Goal: Task Accomplishment & Management: Manage account settings

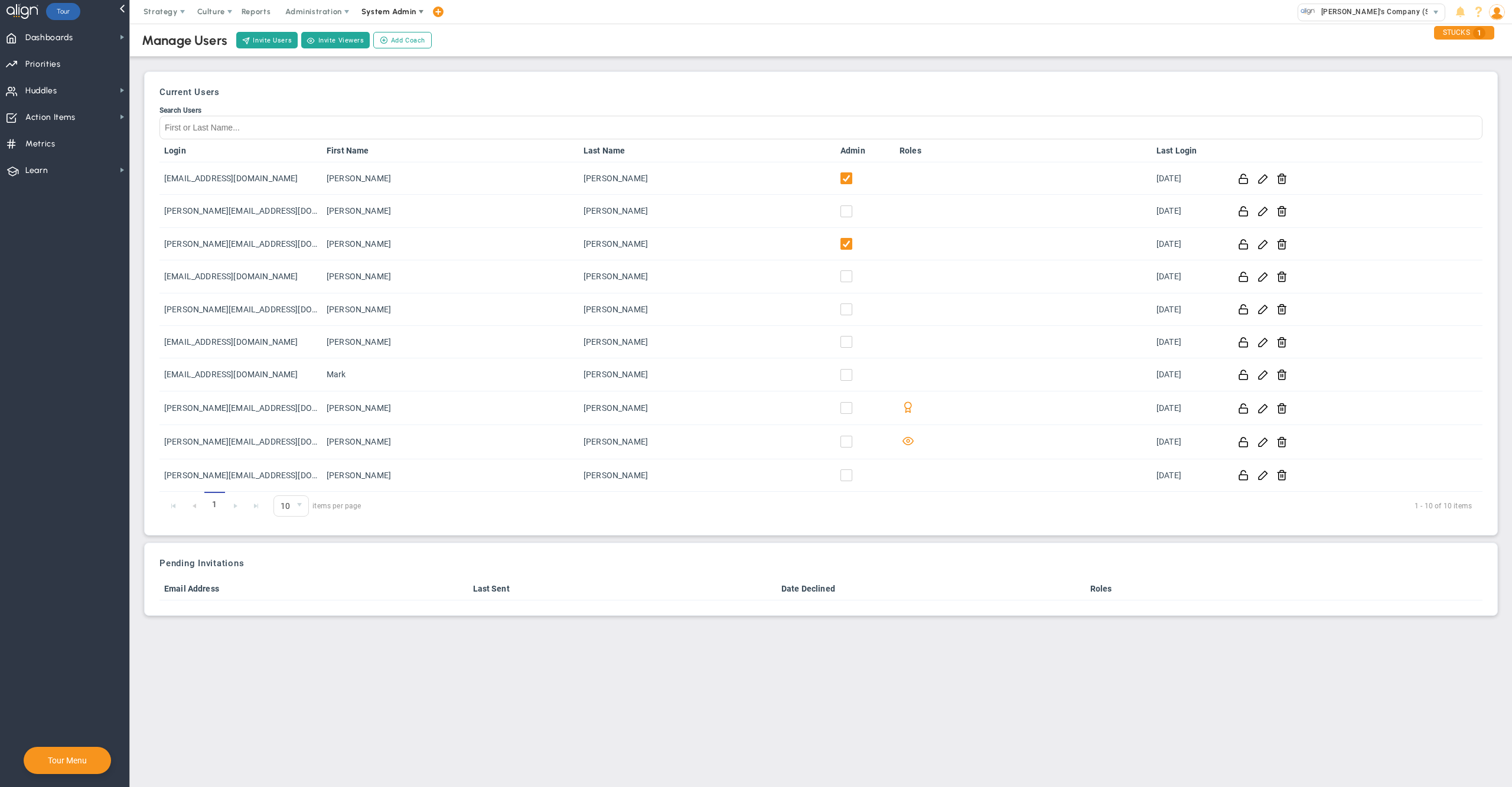
click at [407, 17] on span "System Admin" at bounding box center [390, 11] width 74 height 23
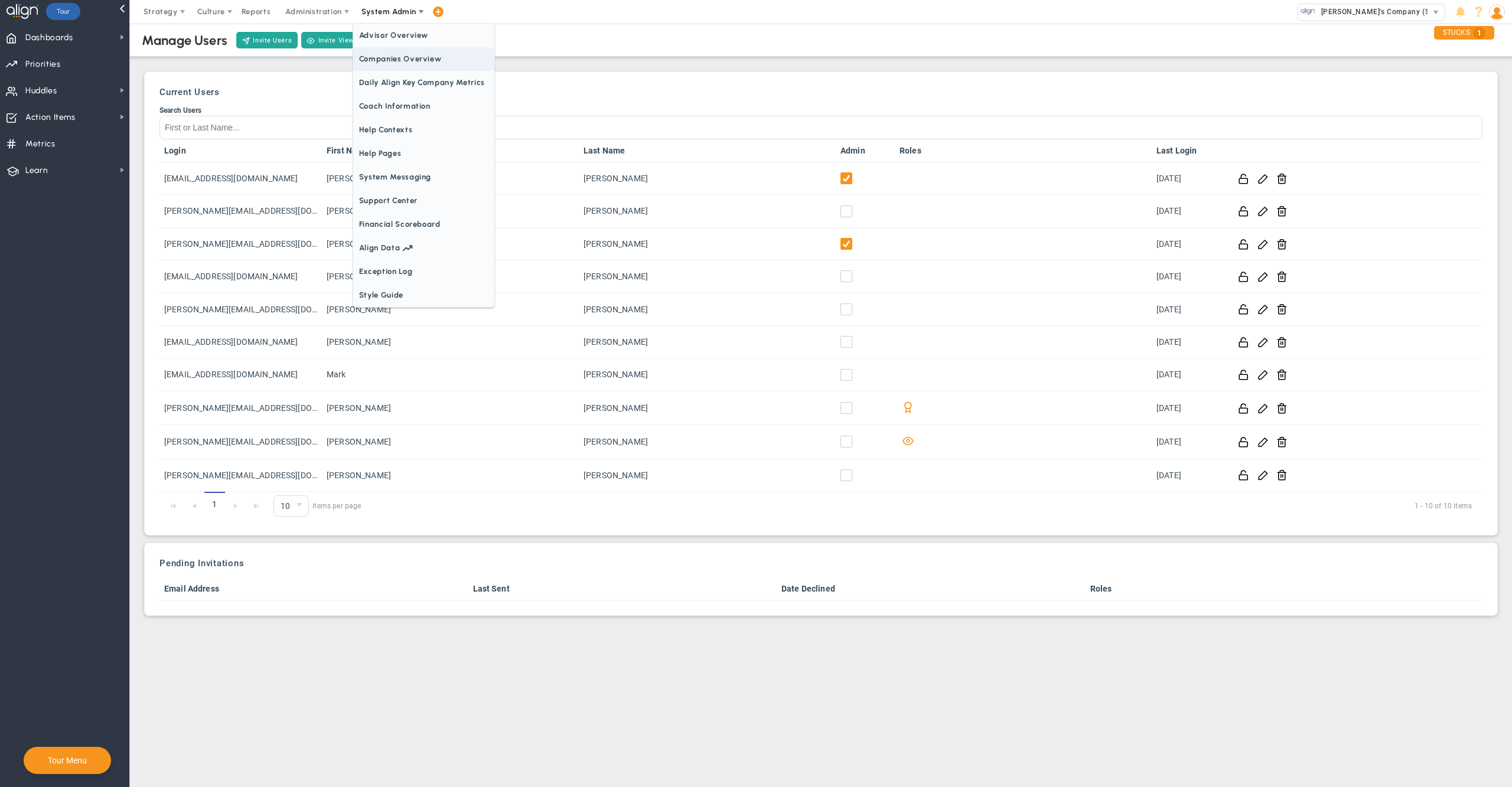
click at [406, 76] on span "Daily Align Key Company Metrics" at bounding box center [424, 82] width 141 height 23
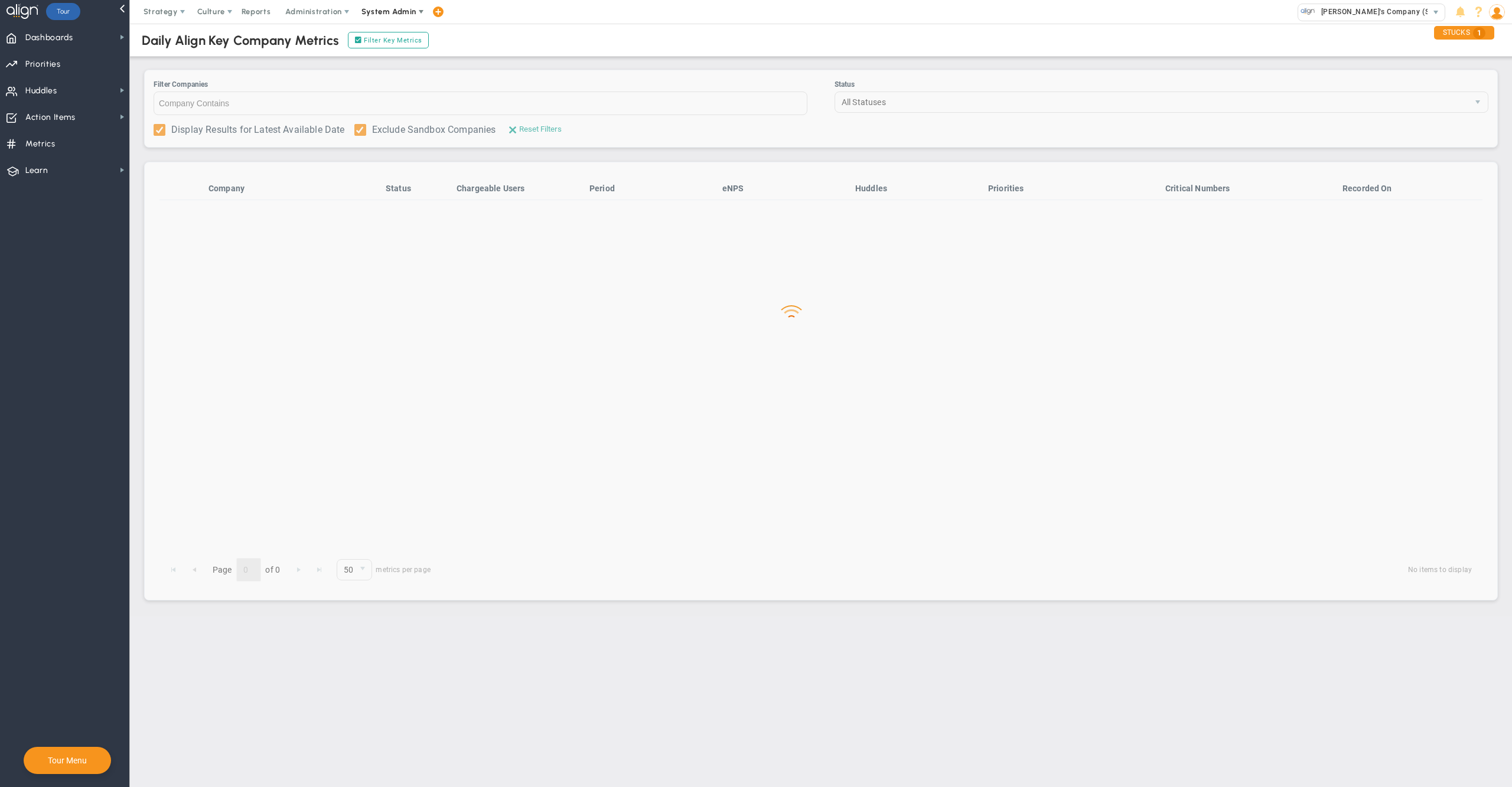
click at [402, 11] on span "System Admin" at bounding box center [389, 11] width 55 height 9
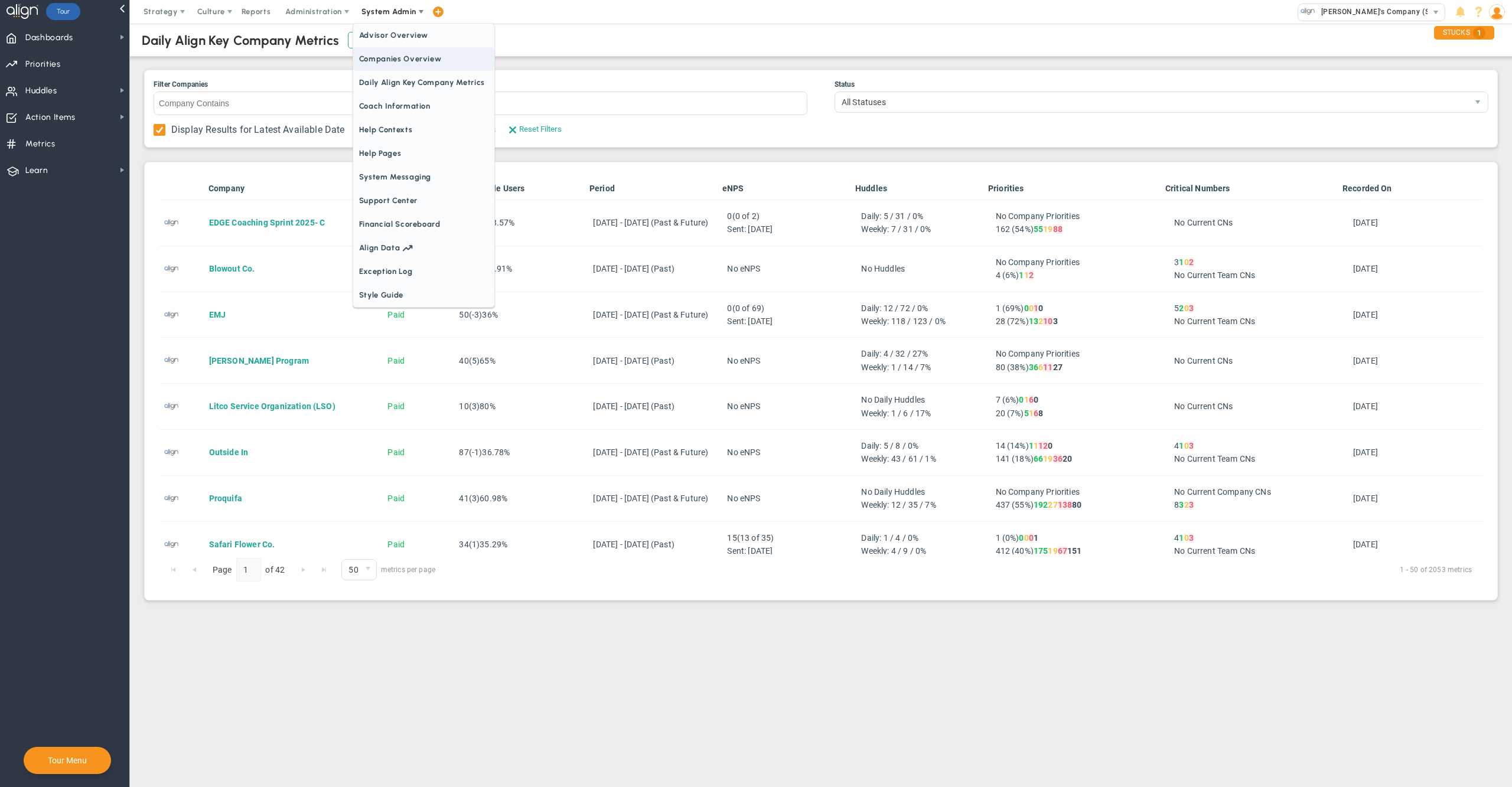
click at [408, 60] on span "Companies Overview" at bounding box center [424, 59] width 141 height 23
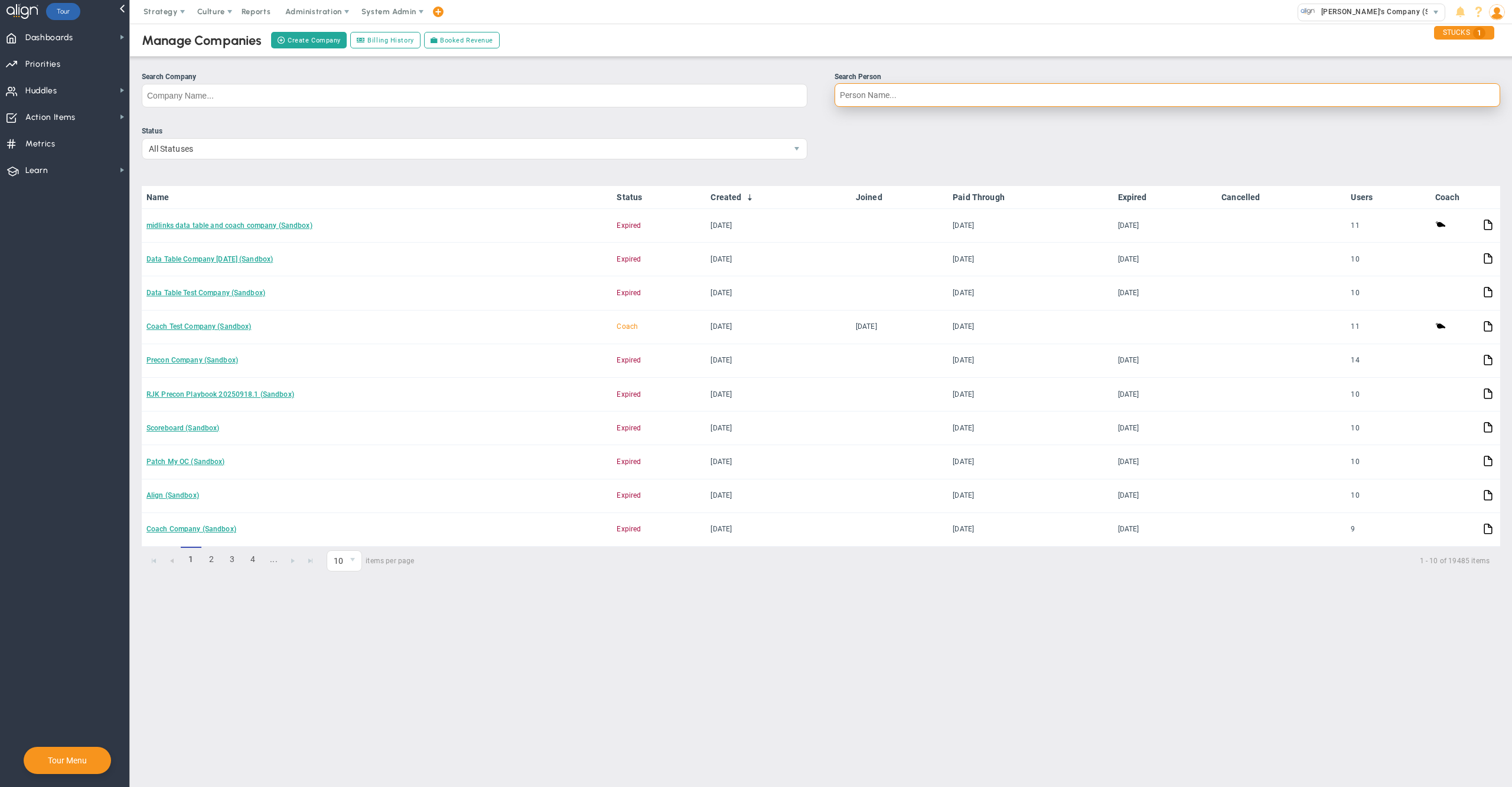
click at [879, 97] on input "Search Person" at bounding box center [1167, 95] width 666 height 23
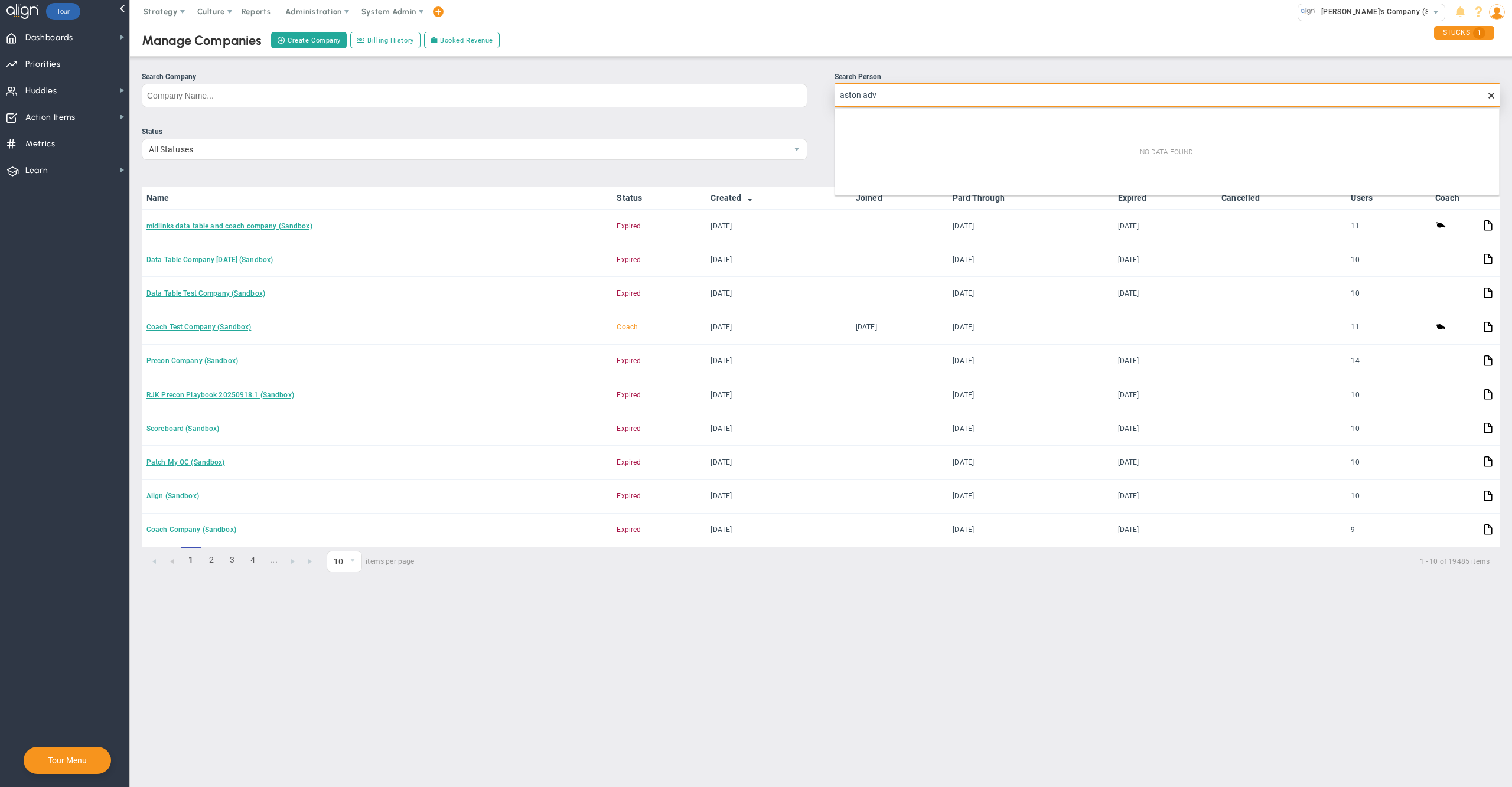
click at [891, 101] on input "aston adv" at bounding box center [1167, 95] width 666 height 23
type input "aston adv"
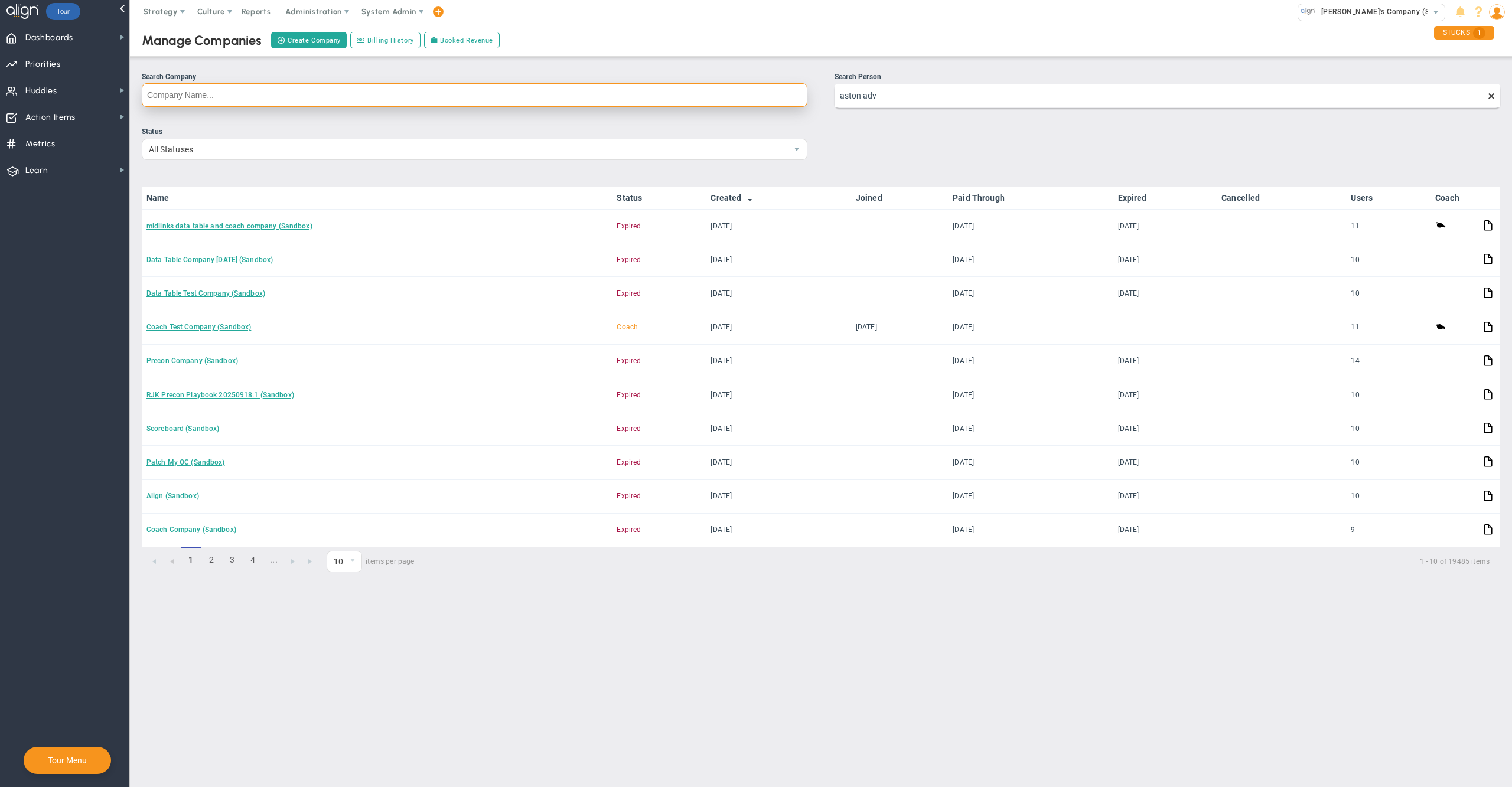
click at [705, 100] on input "Search Company" at bounding box center [475, 95] width 666 height 23
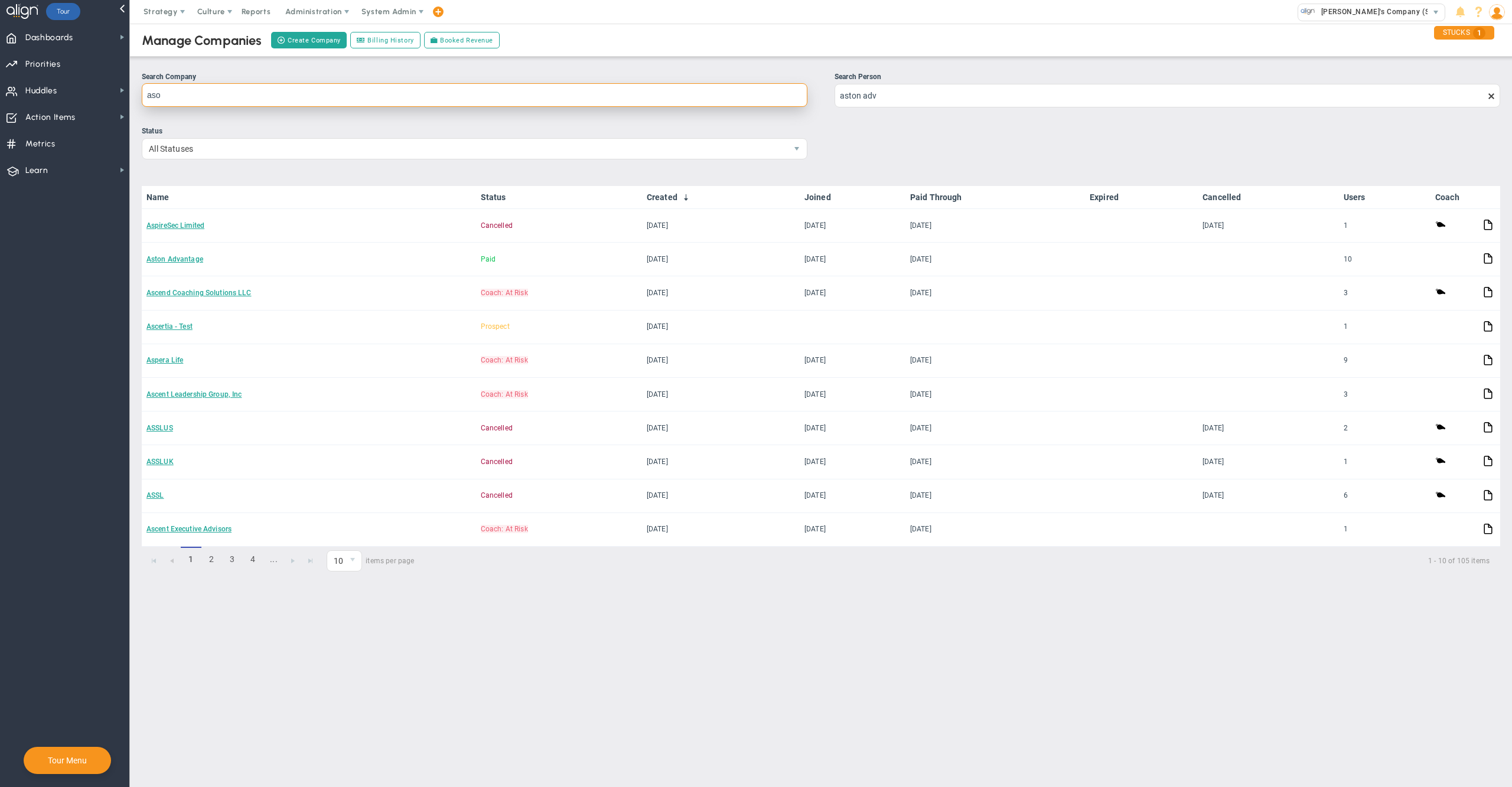
type input "as"
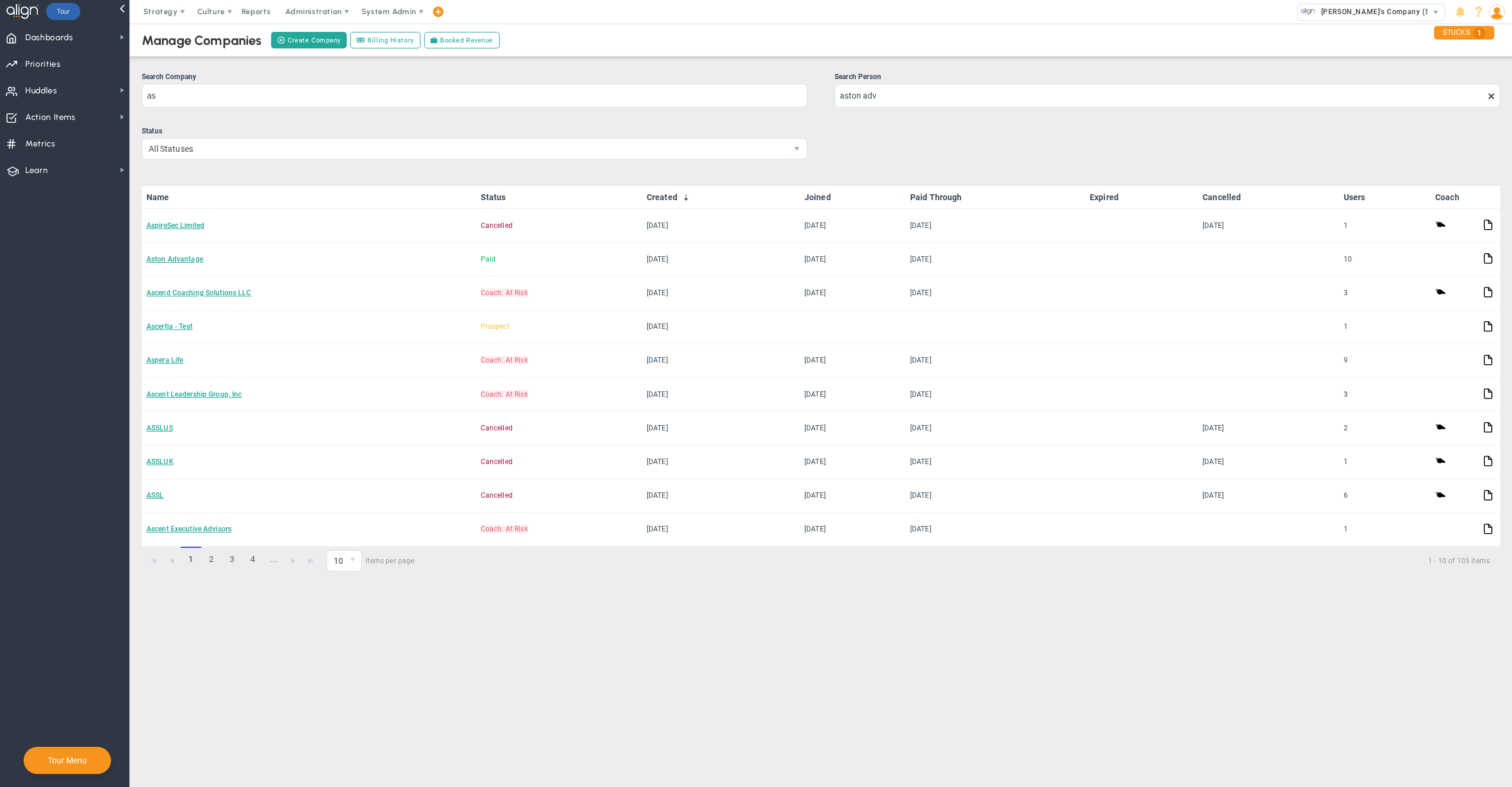
click at [1037, 80] on div "Search Person" at bounding box center [1167, 77] width 666 height 11
click at [1037, 84] on input "aston adv" at bounding box center [1167, 95] width 666 height 23
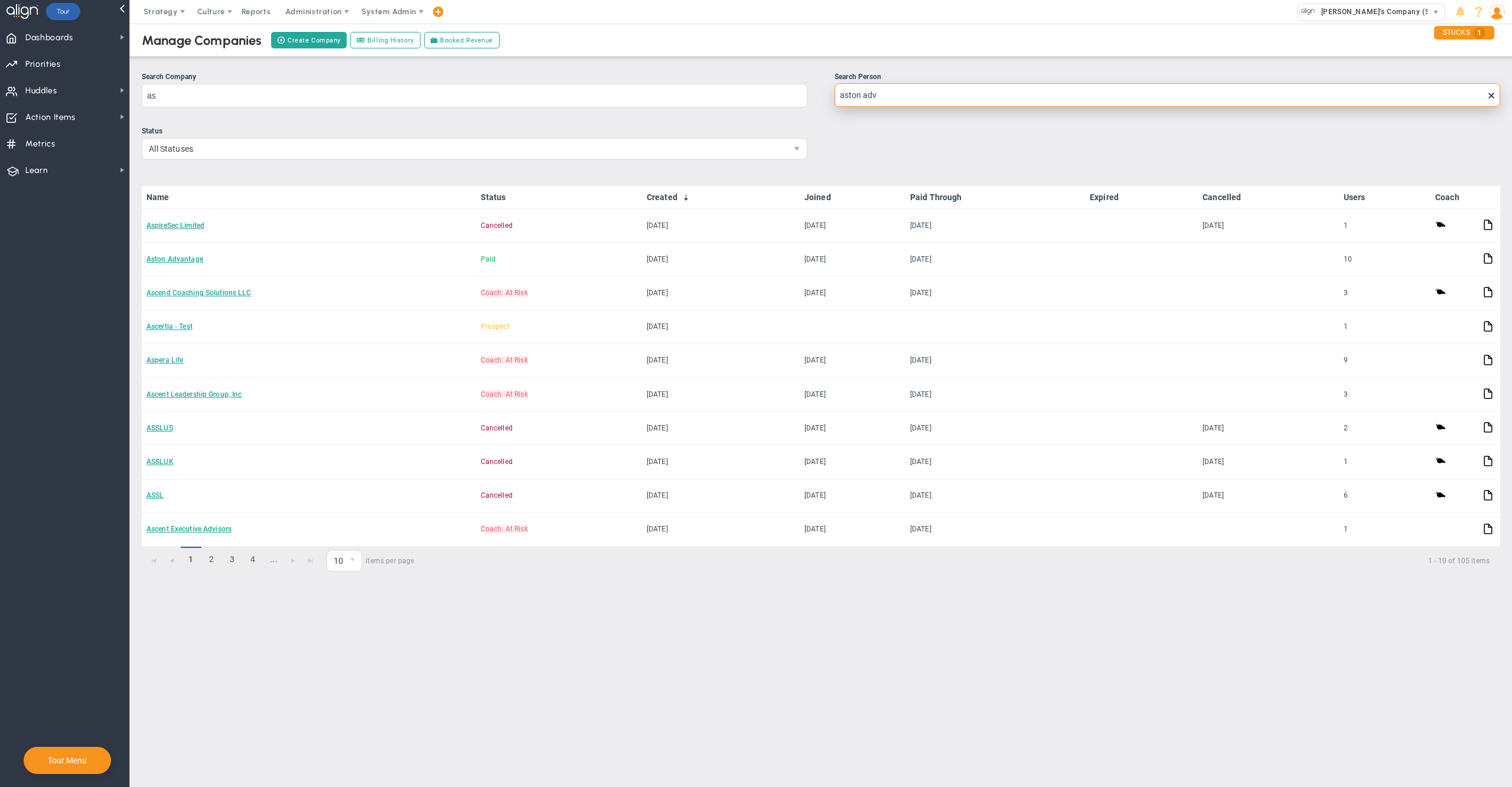
click at [1024, 96] on input "aston adv" at bounding box center [1167, 95] width 666 height 23
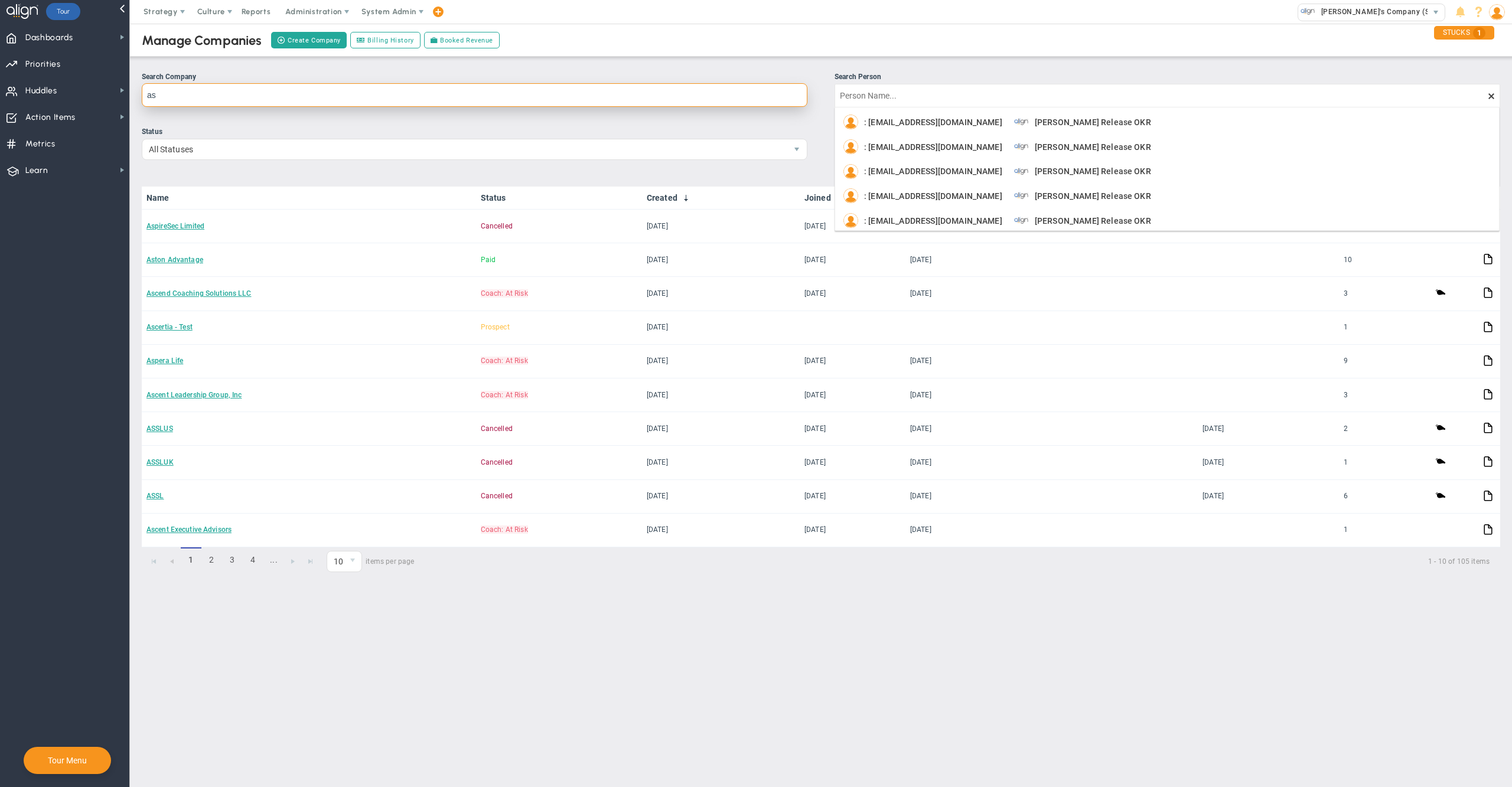
click at [695, 104] on input "as" at bounding box center [475, 95] width 666 height 23
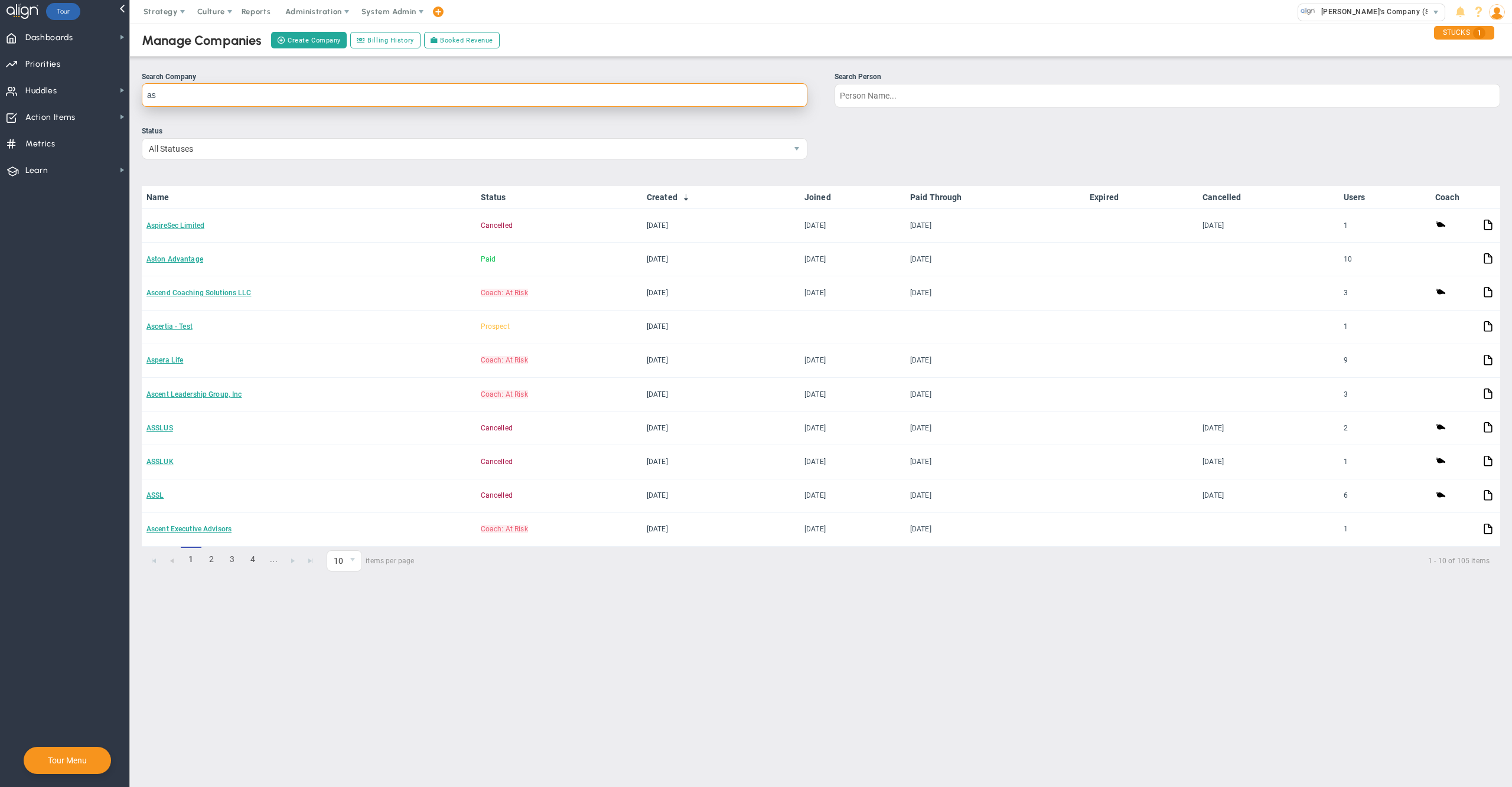
click at [695, 104] on input "as" at bounding box center [475, 95] width 666 height 23
click at [695, 104] on input "a" at bounding box center [475, 95] width 666 height 23
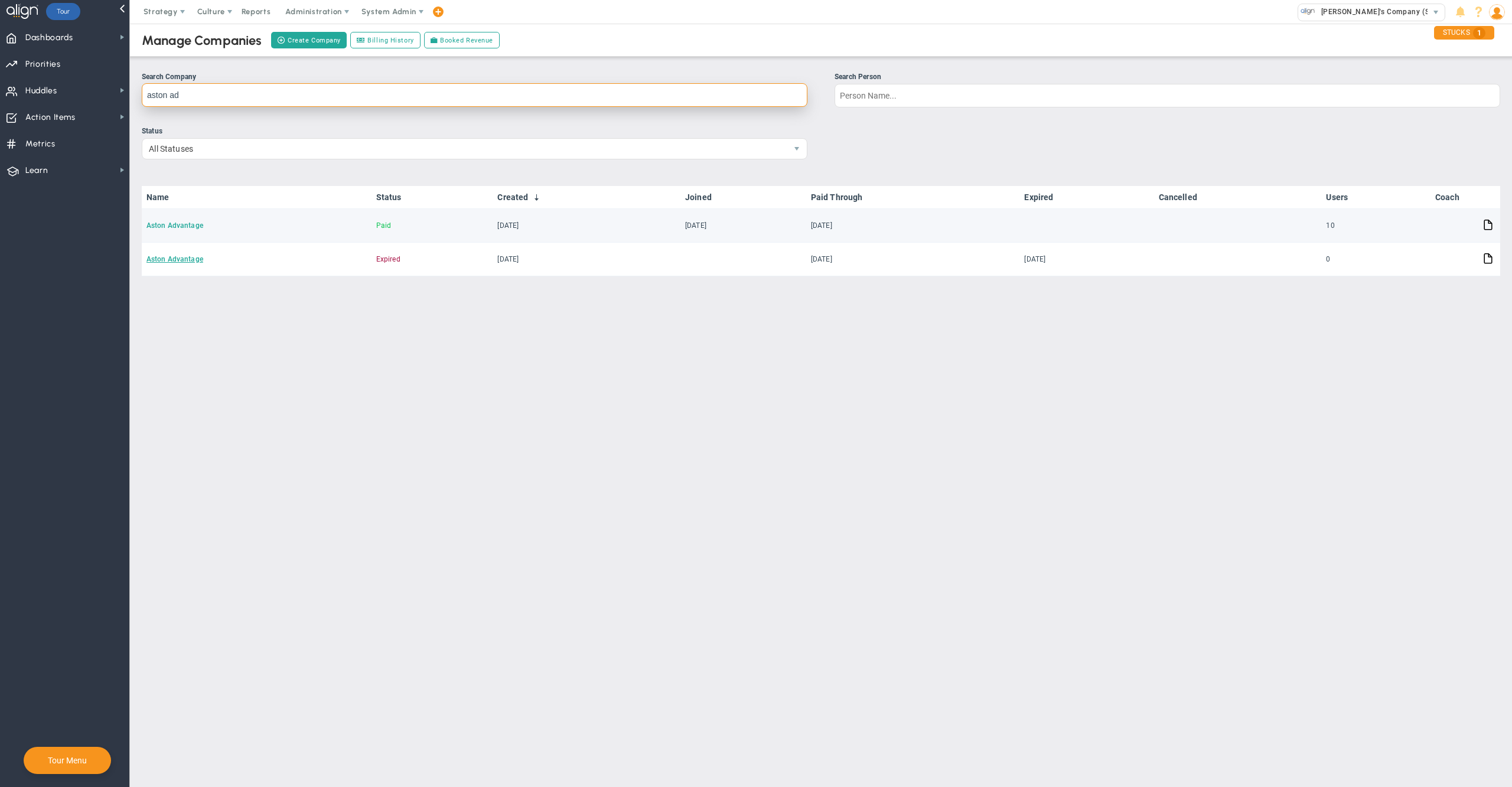
type input "aston ad"
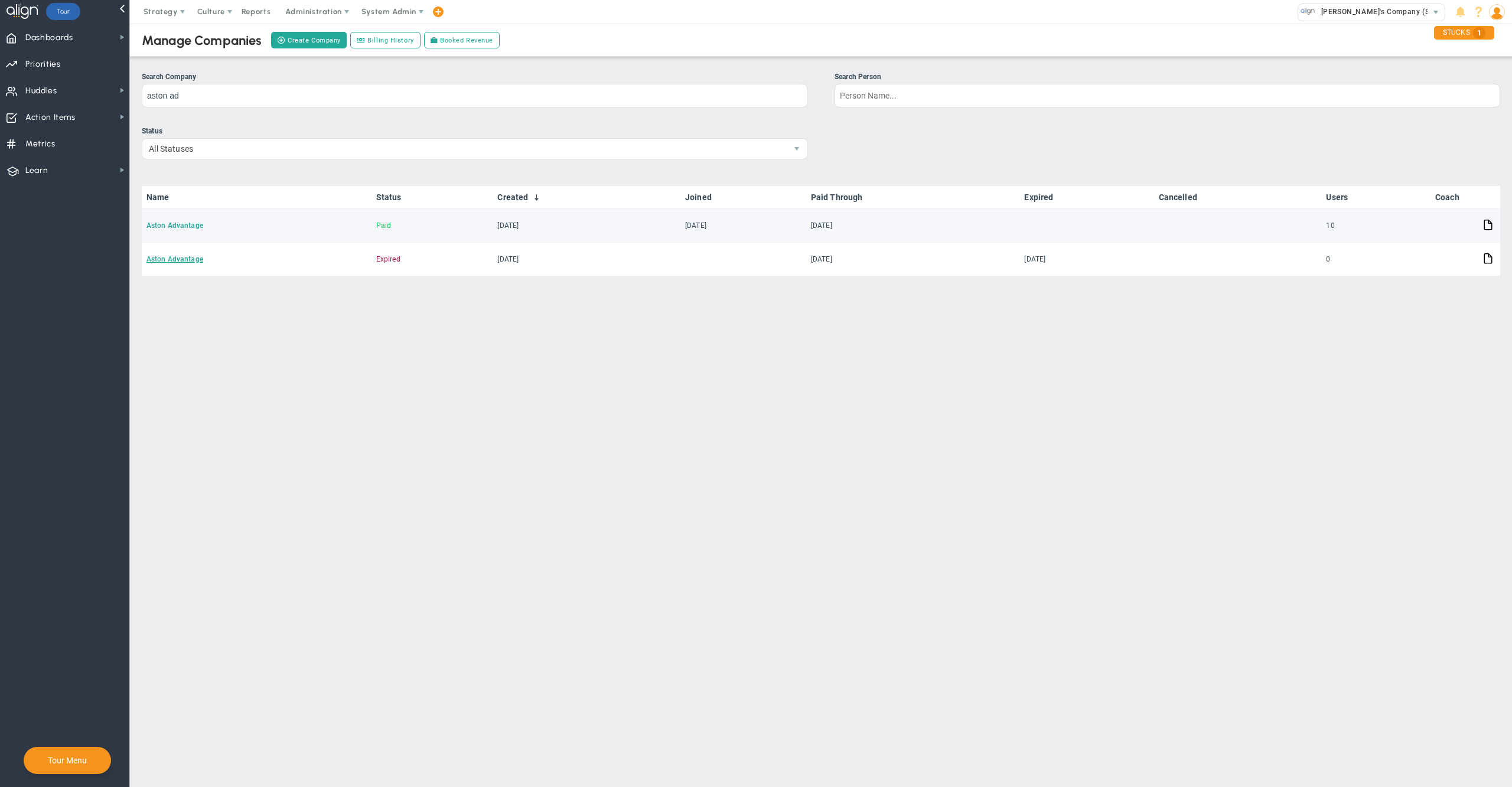
click at [192, 228] on link "Aston Advantage" at bounding box center [174, 226] width 57 height 8
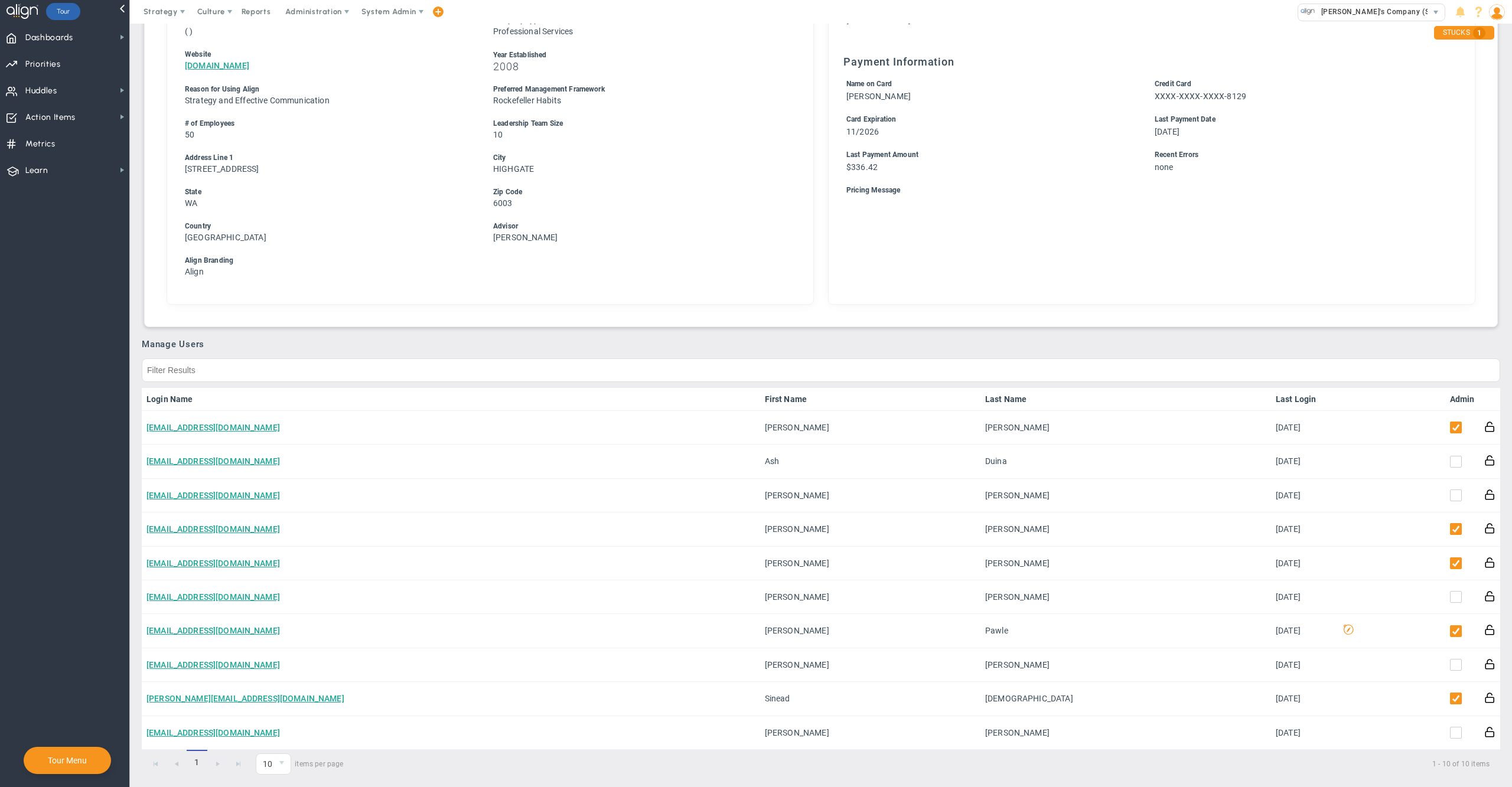
scroll to position [376, 0]
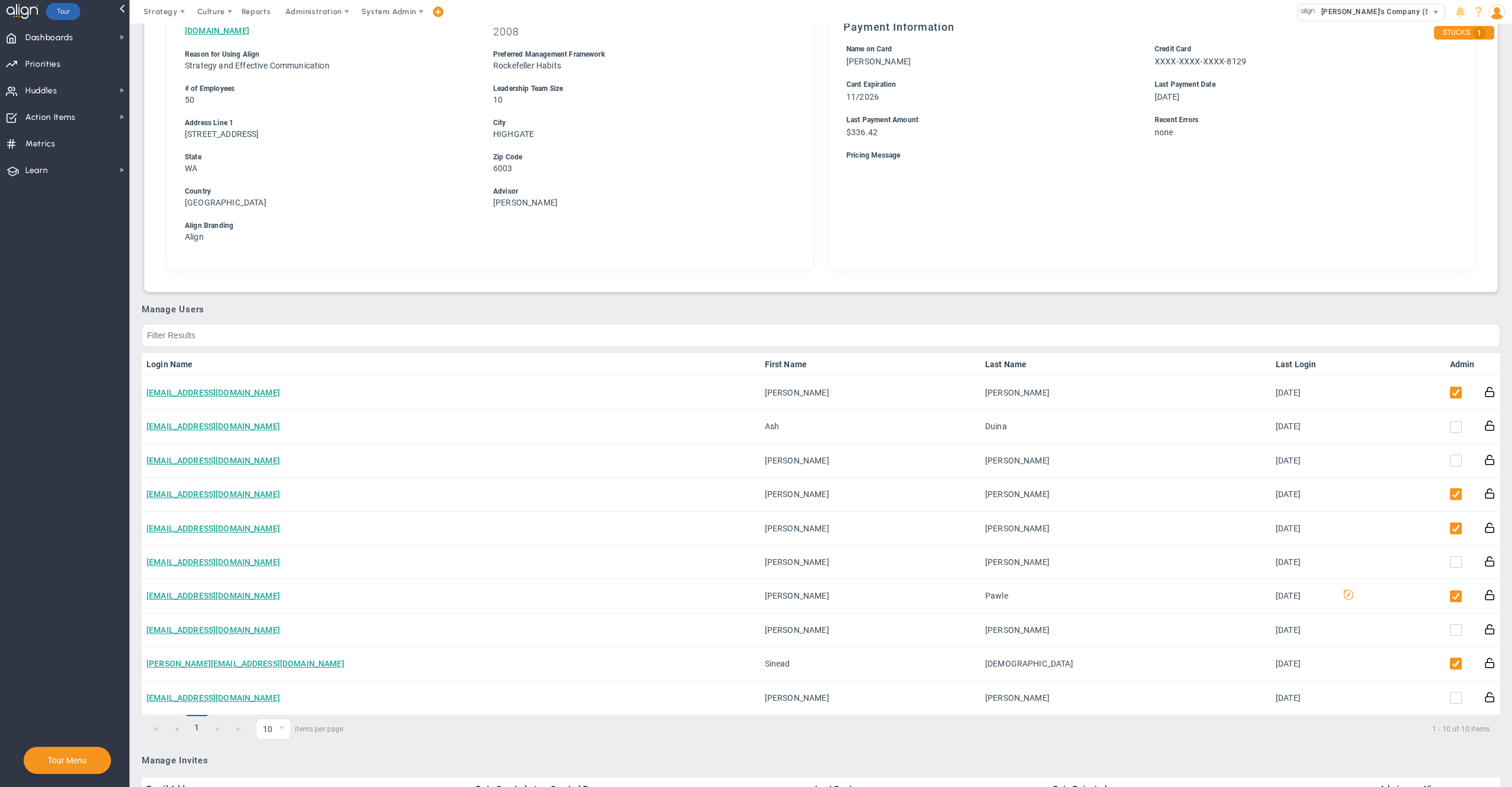
click at [1450, 359] on link "Admin" at bounding box center [1462, 364] width 25 height 10
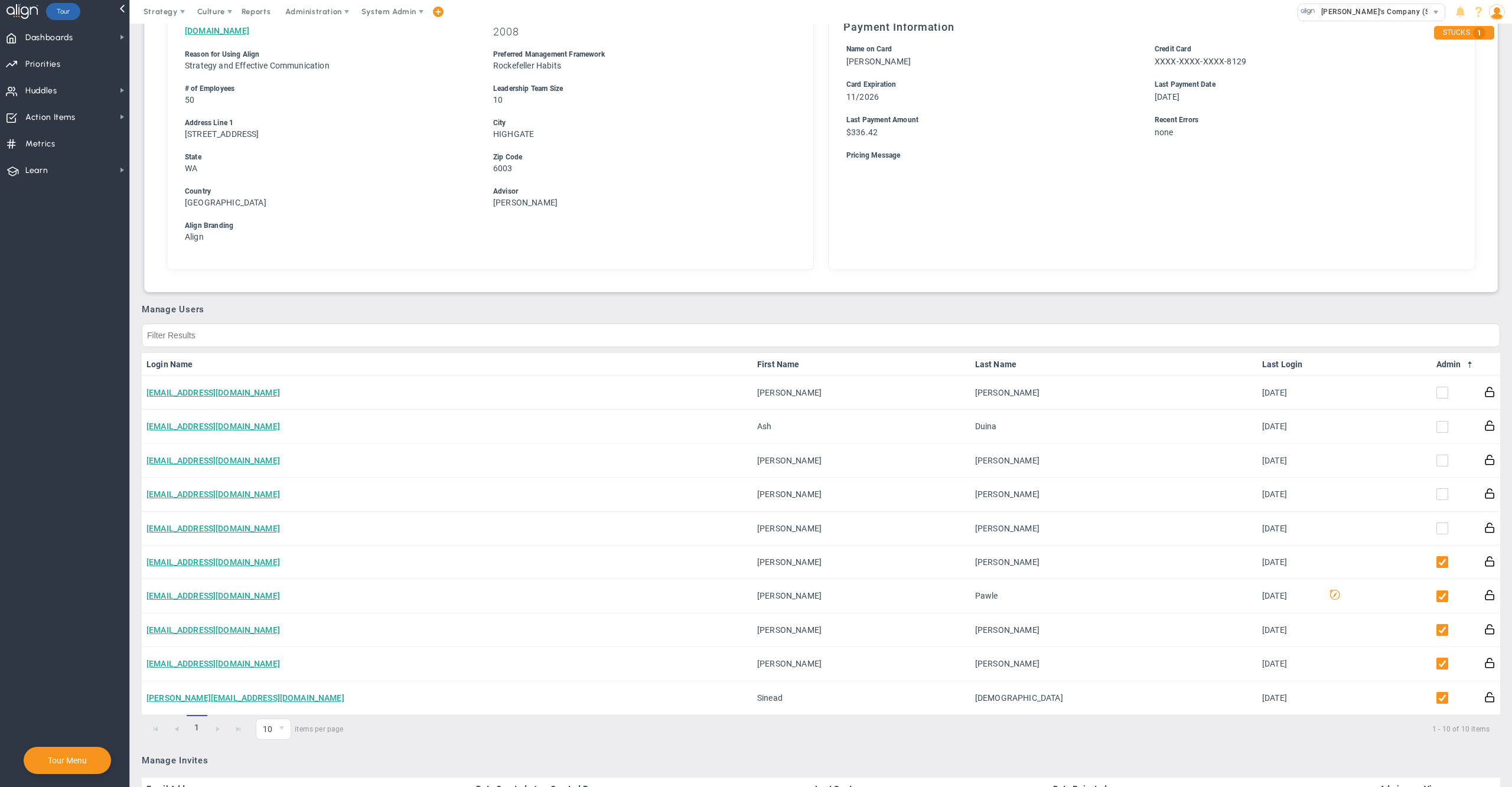
click at [1445, 359] on link "Admin" at bounding box center [1456, 364] width 38 height 10
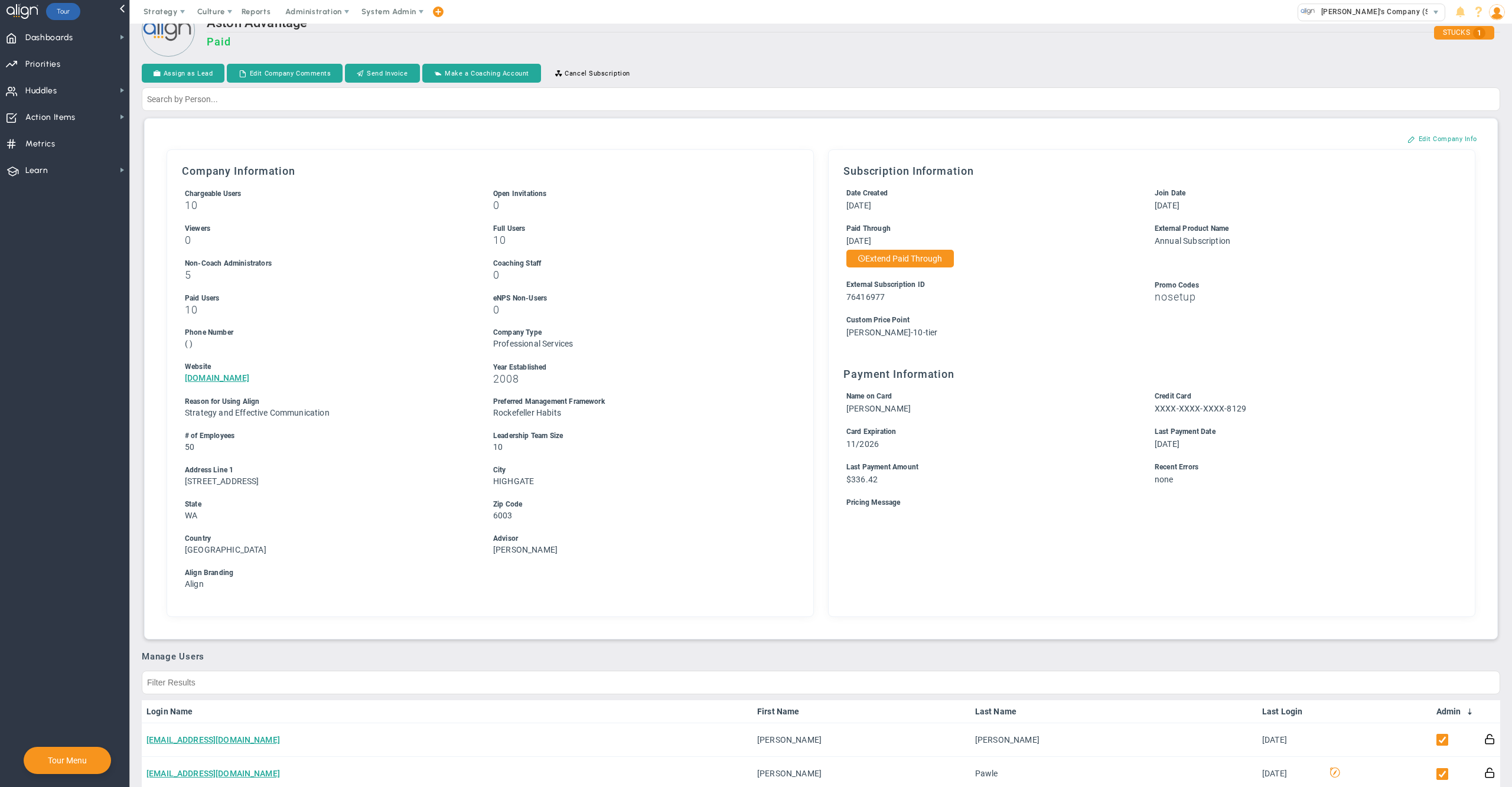
scroll to position [0, 0]
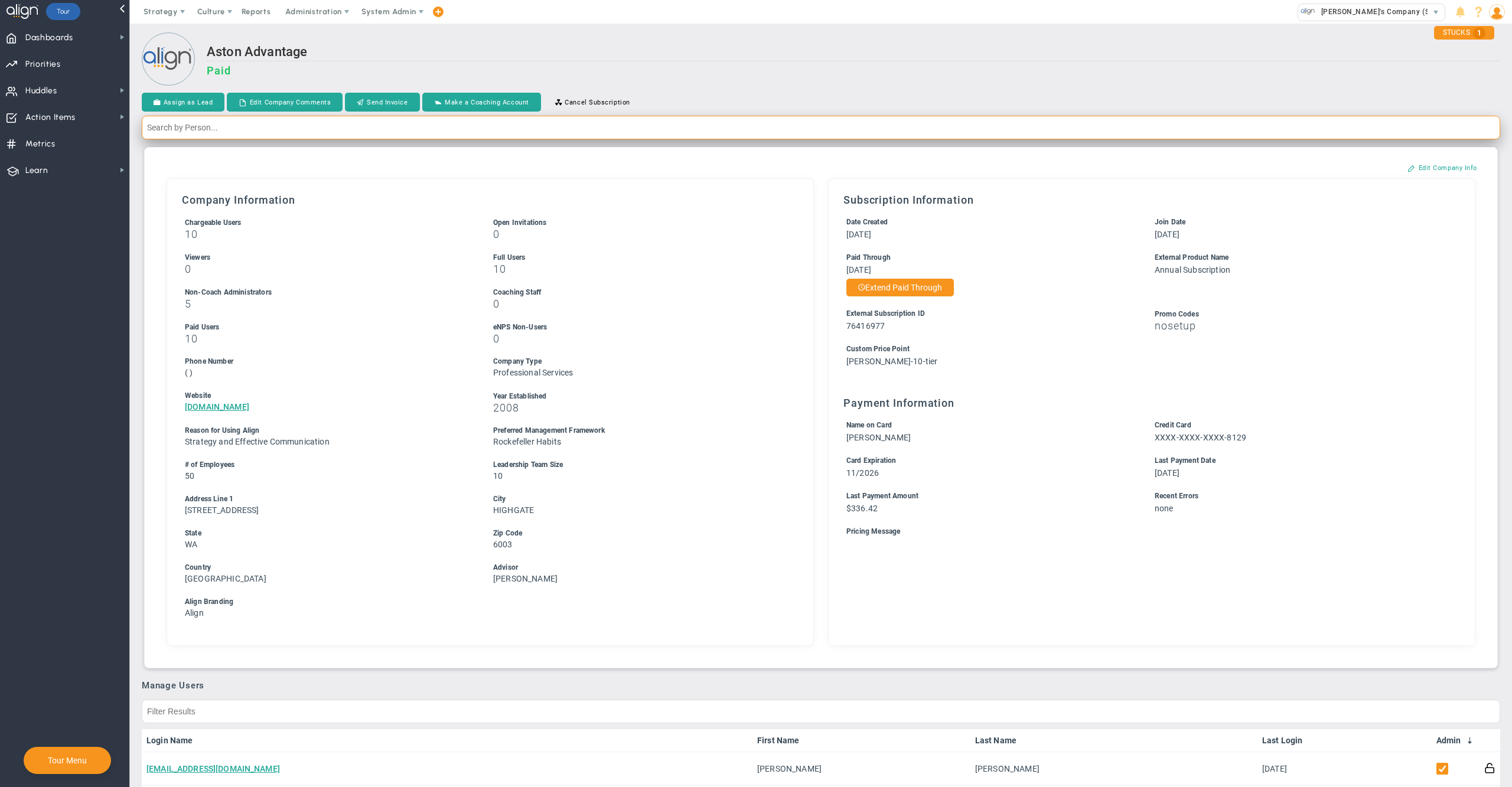
click at [1307, 125] on input "text" at bounding box center [821, 127] width 1358 height 23
type input "[PERSON_NAME] b"
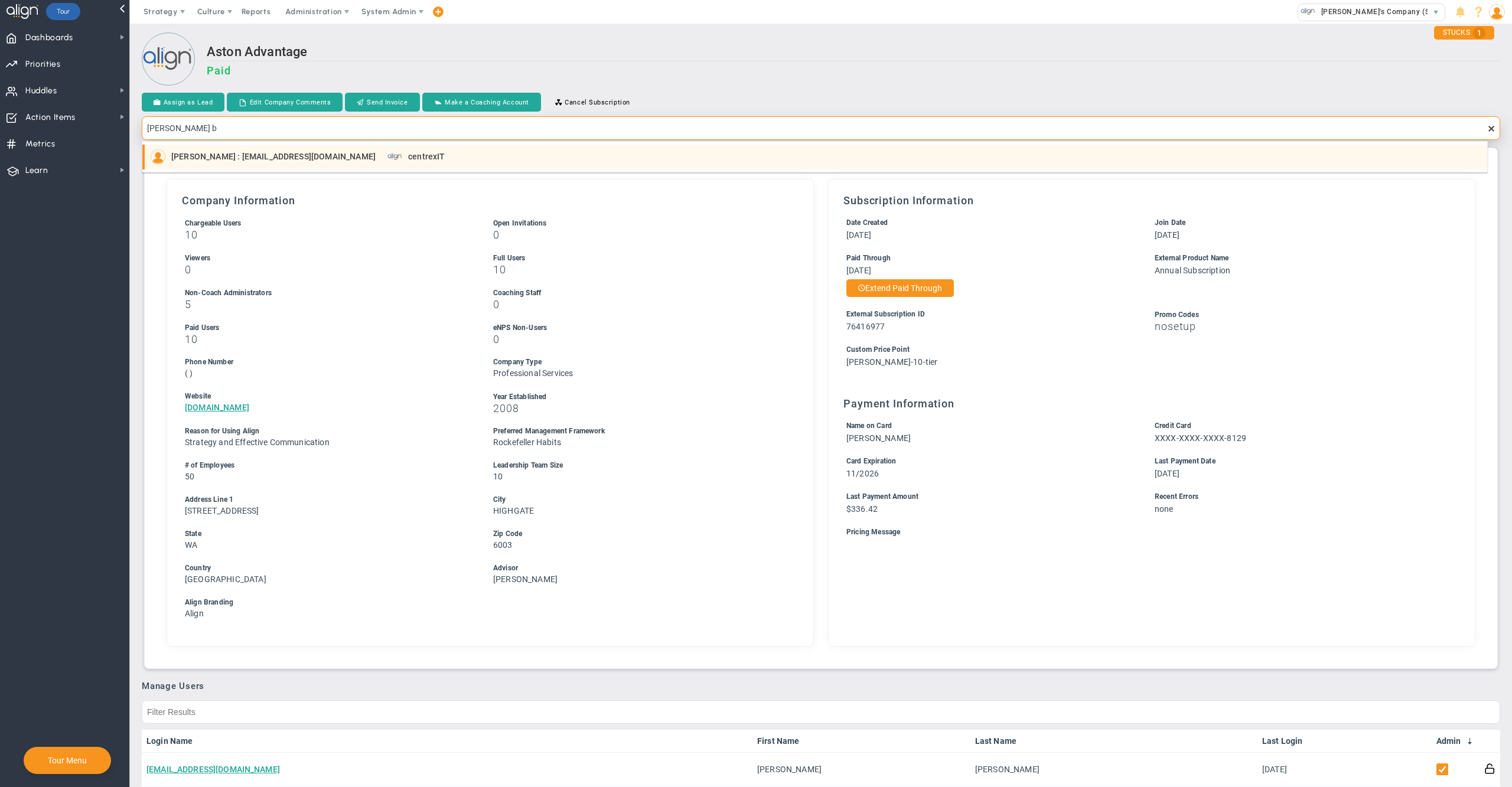
click at [1011, 155] on div "[PERSON_NAME] : [EMAIL_ADDRESS][DOMAIN_NAME] centrexIT" at bounding box center [816, 156] width 1330 height 15
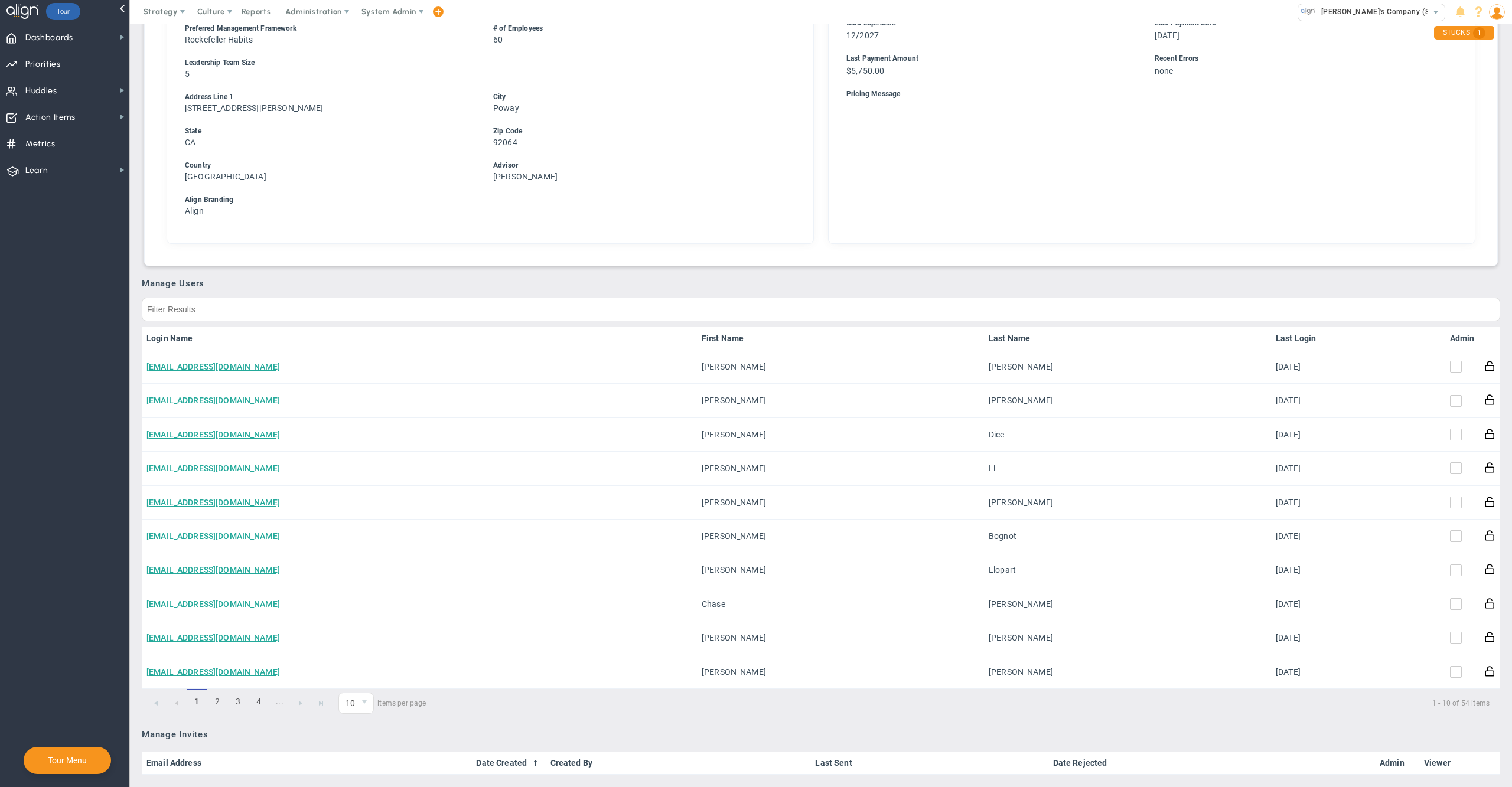
scroll to position [407, 0]
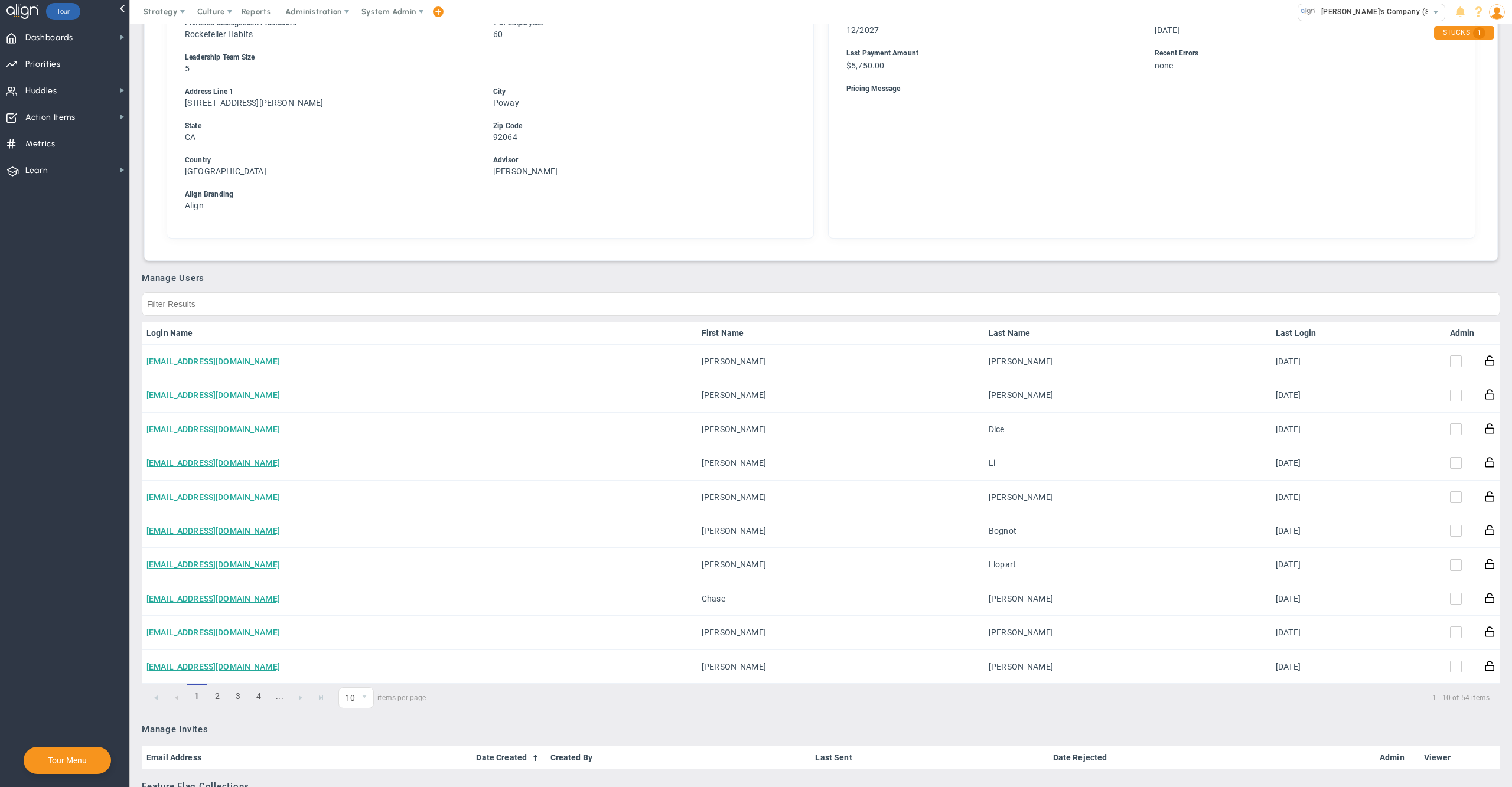
click at [1450, 328] on link "Admin" at bounding box center [1462, 333] width 25 height 10
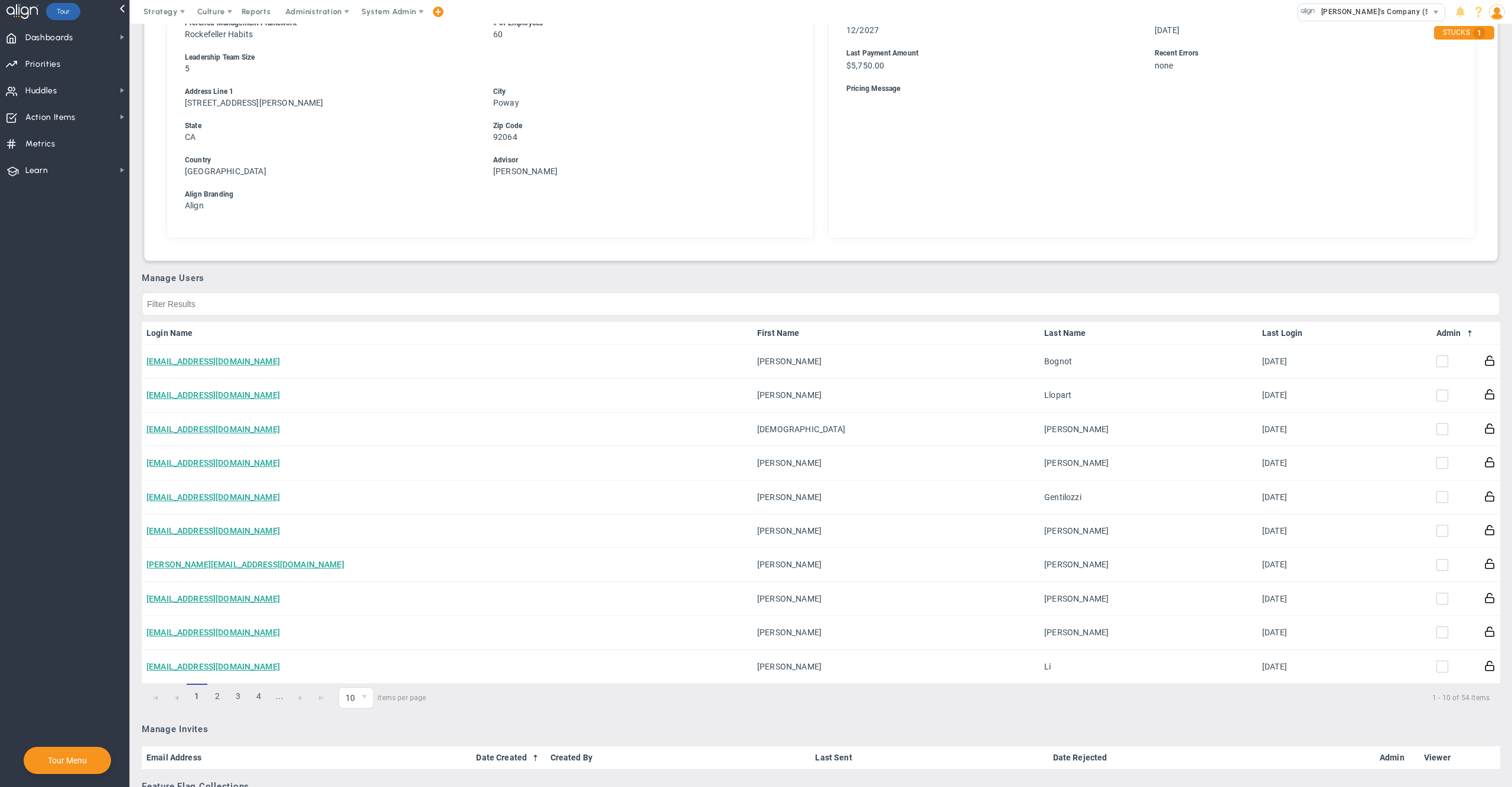
click at [1449, 328] on link "Admin" at bounding box center [1456, 333] width 38 height 10
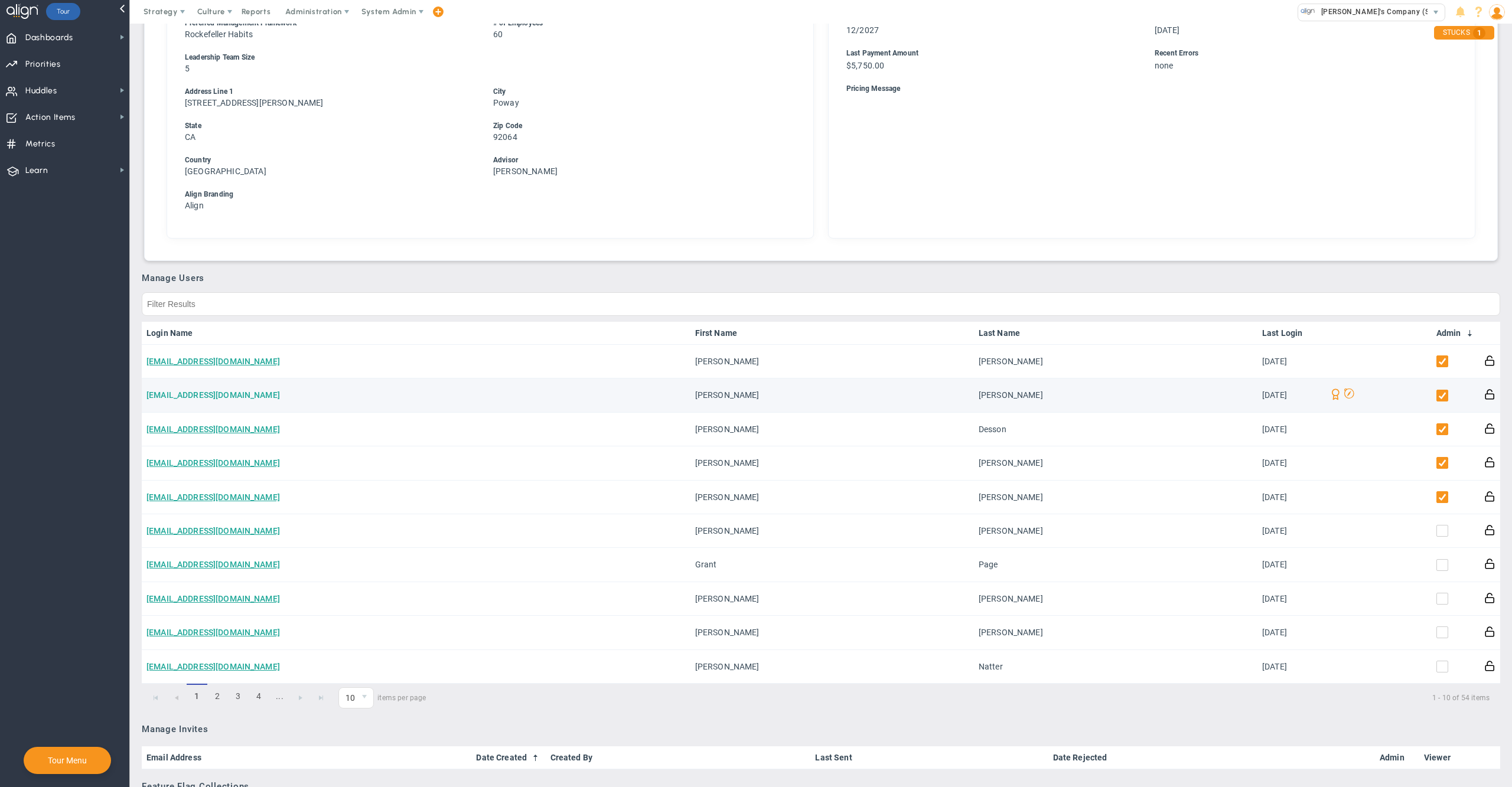
click at [211, 390] on link "[EMAIL_ADDRESS][DOMAIN_NAME]" at bounding box center [213, 395] width 134 height 10
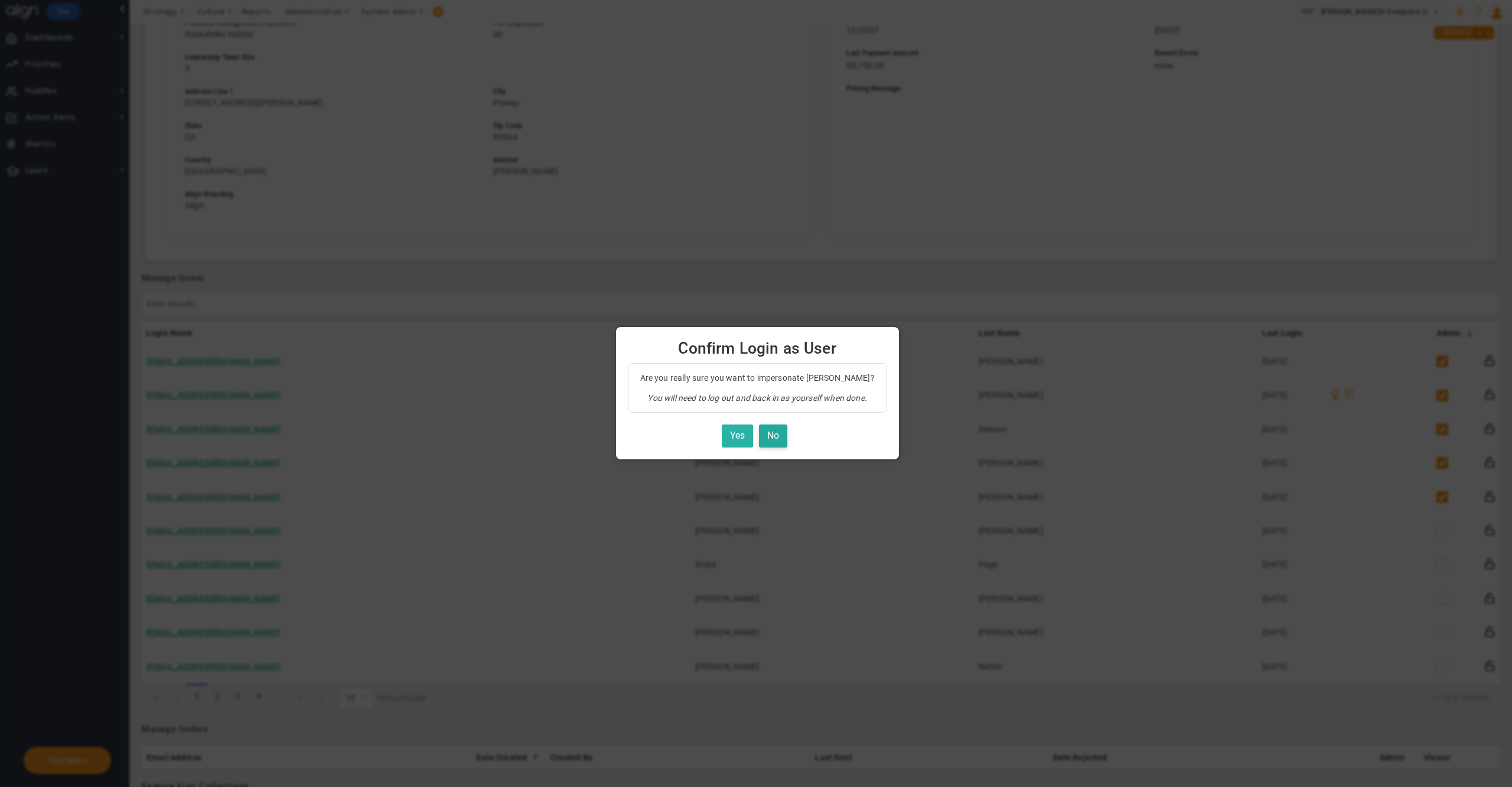
click at [728, 437] on button "Yes" at bounding box center [737, 436] width 31 height 23
